Goal: Information Seeking & Learning: Learn about a topic

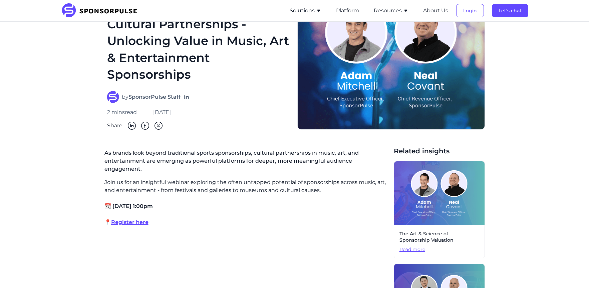
click at [381, 9] on button "Resources" at bounding box center [391, 11] width 35 height 8
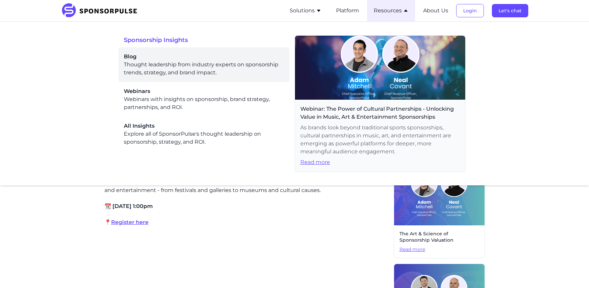
click at [206, 71] on div "Blog Thought leadership from industry experts on sponsorship trends, strategy, …" at bounding box center [204, 65] width 160 height 24
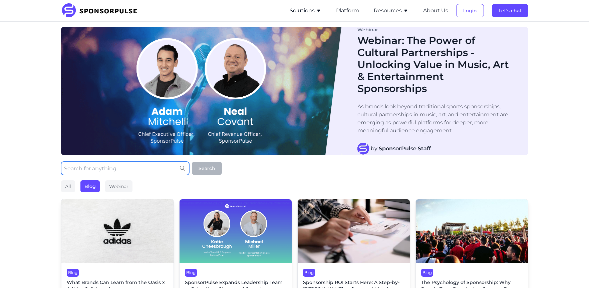
click at [108, 167] on input "text" at bounding box center [125, 168] width 128 height 13
type input "ufc"
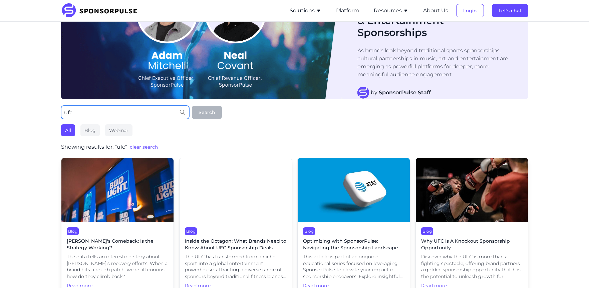
scroll to position [67, 0]
